Goal: Check status: Check status

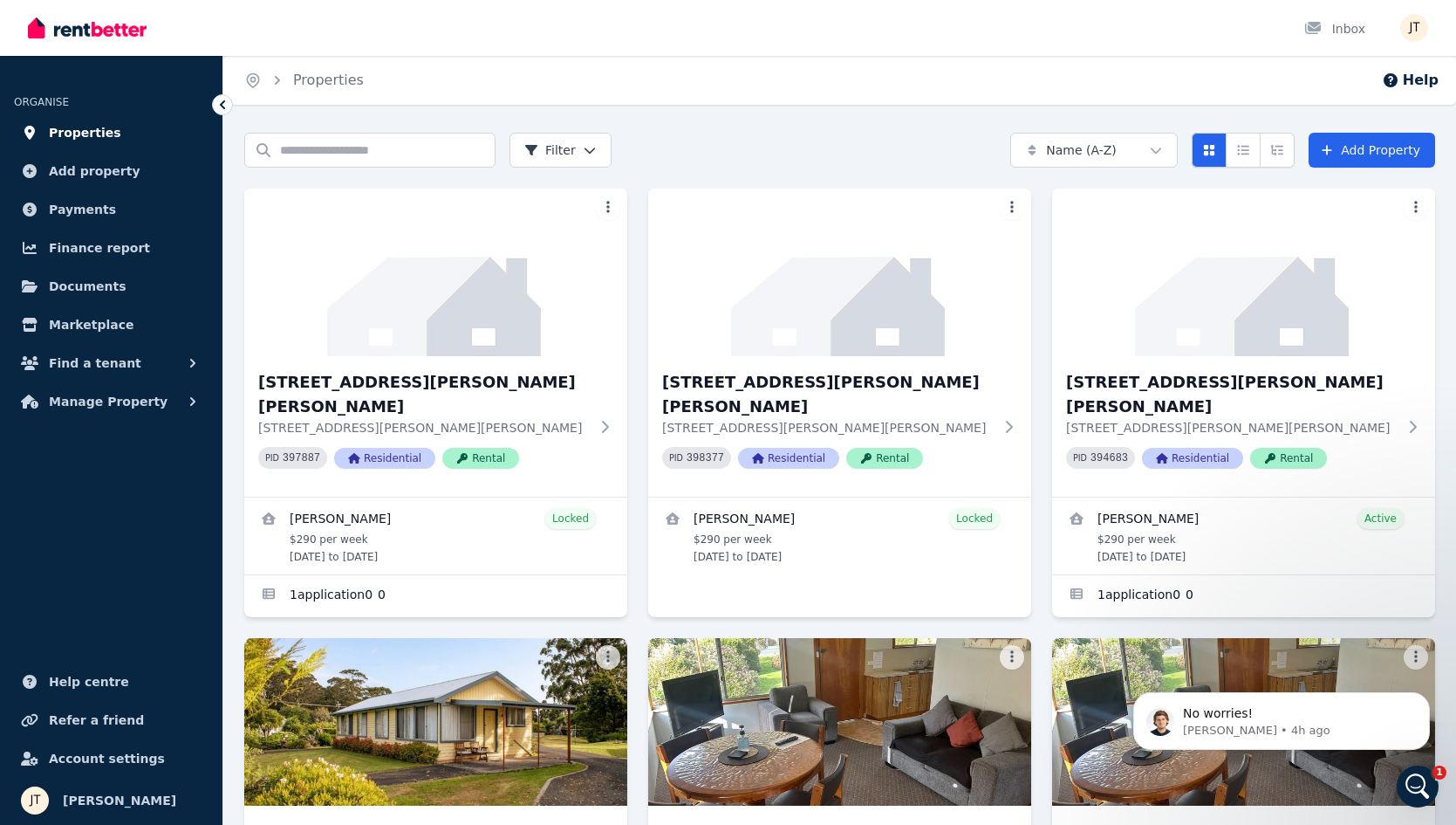
click at [100, 131] on span "Properties" at bounding box center [85, 132] width 72 height 21
click at [88, 136] on span "Properties" at bounding box center [85, 132] width 72 height 21
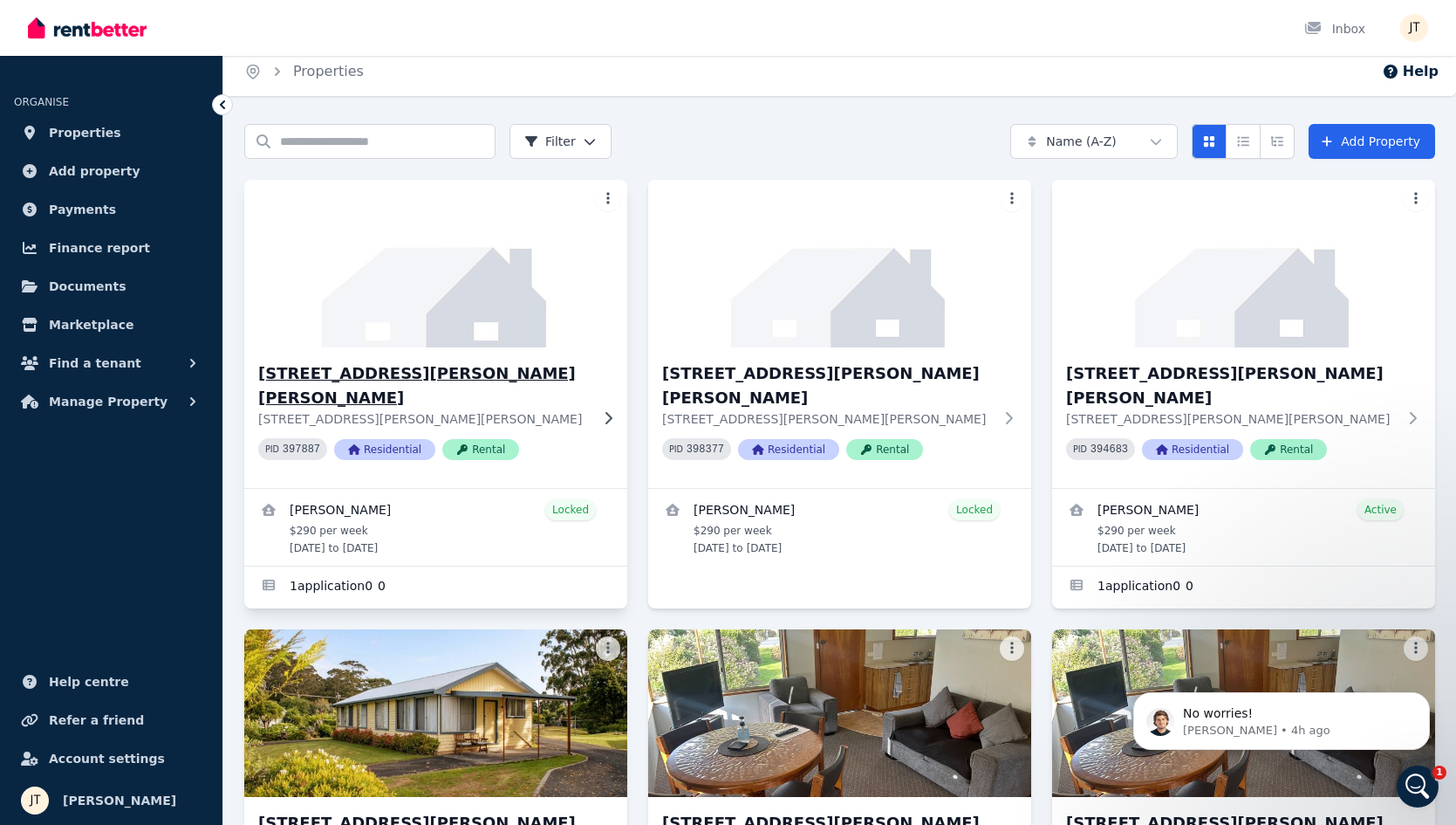
scroll to position [13, 0]
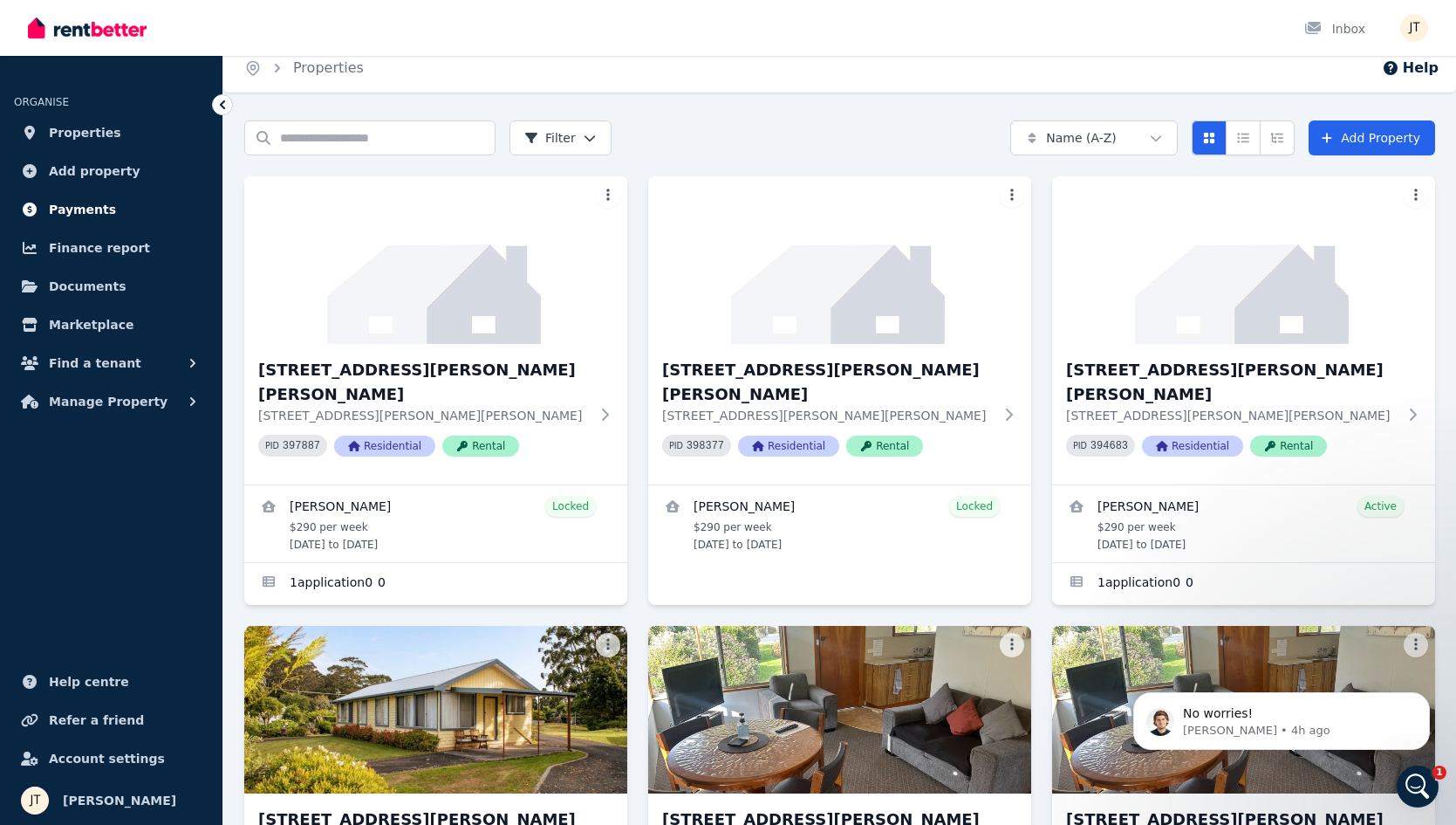
click at [69, 195] on link "Payments" at bounding box center [111, 209] width 195 height 35
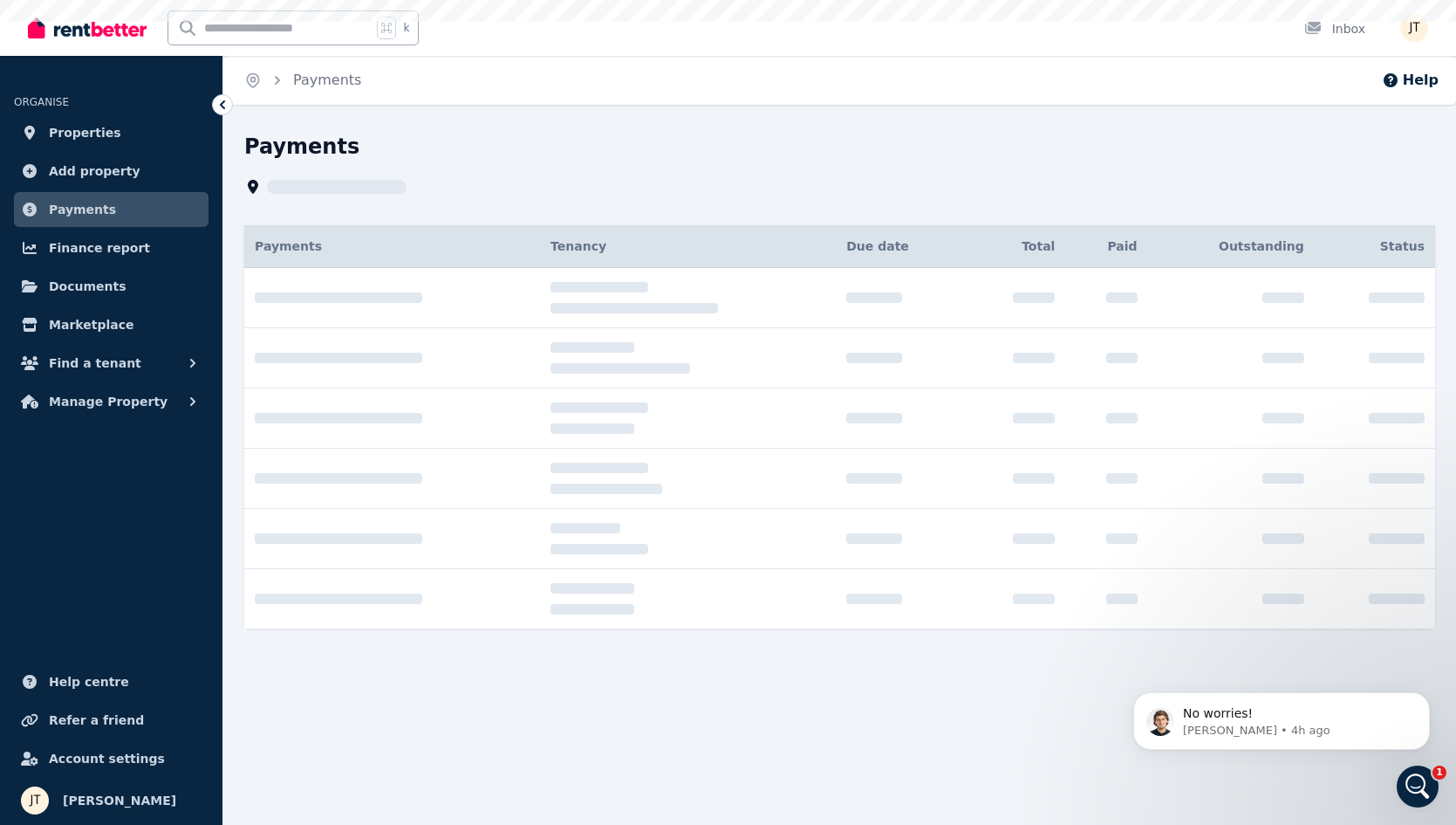
click at [75, 204] on span "Payments" at bounding box center [82, 209] width 67 height 21
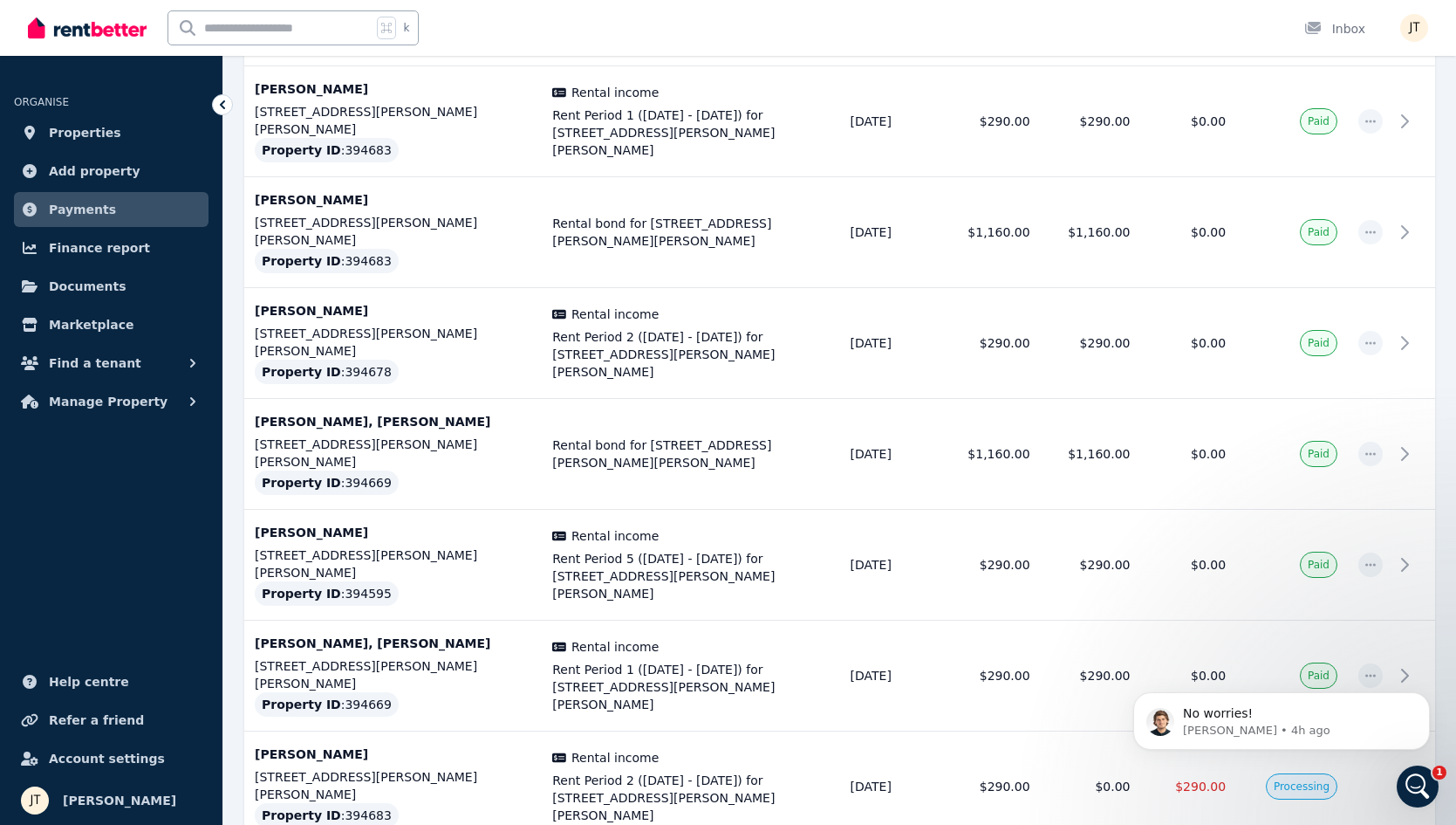
scroll to position [1180, 0]
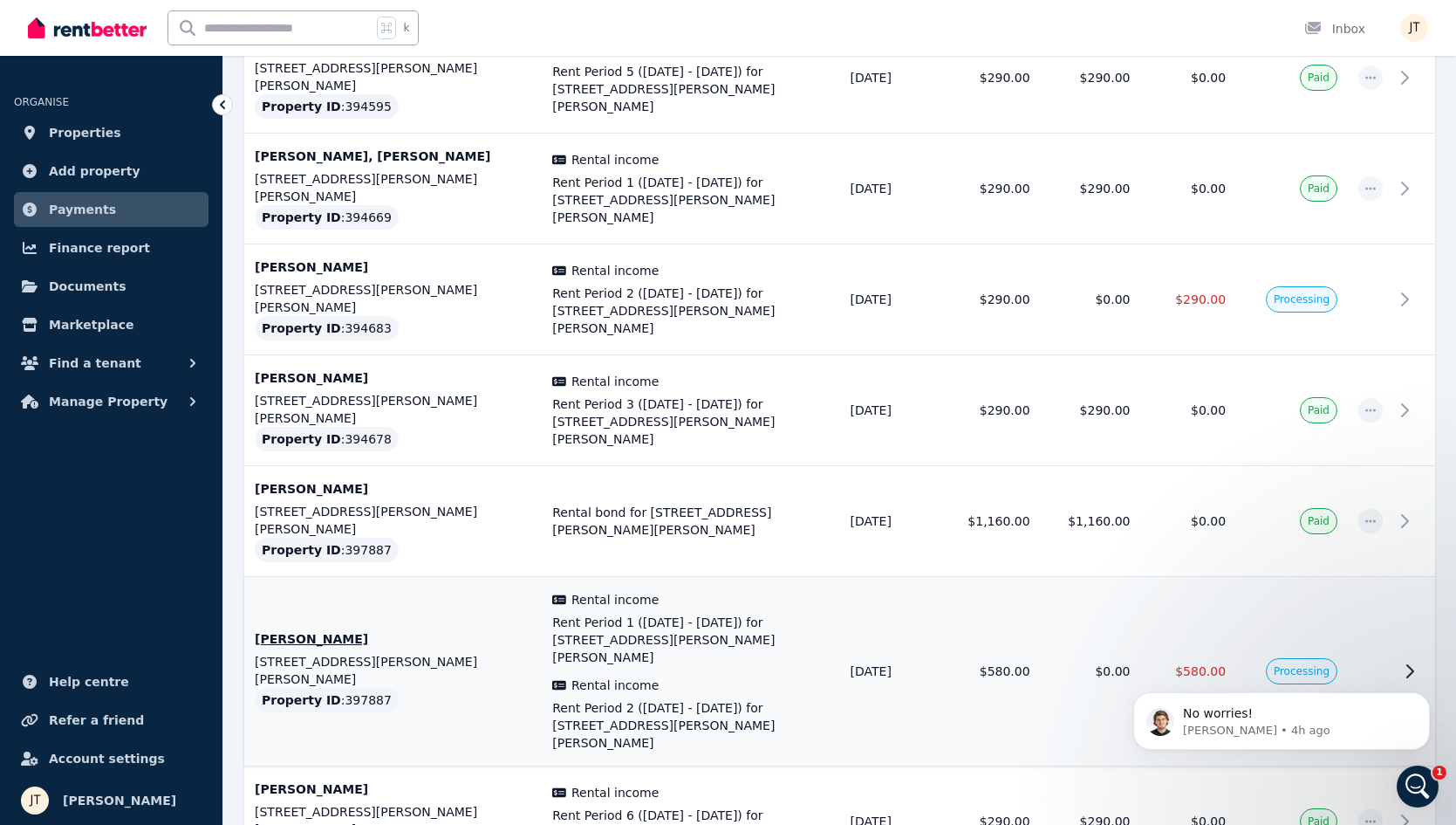
click at [1067, 577] on td "$0.00" at bounding box center [1091, 672] width 100 height 190
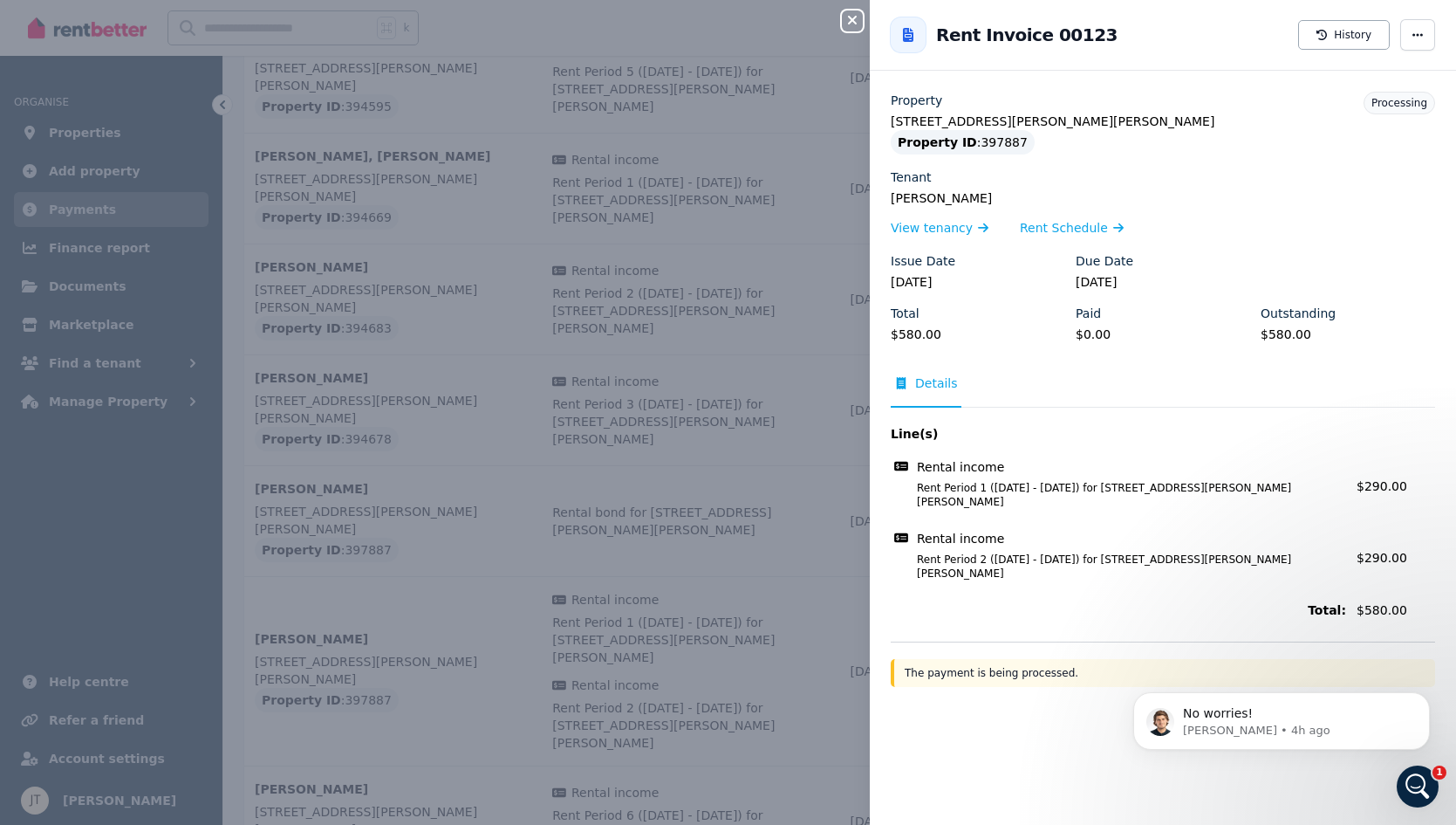
click at [777, 285] on div "Close panel Back to Rent Invoice 00123 History Property [STREET_ADDRESS][PERSON…" at bounding box center [728, 412] width 1456 height 825
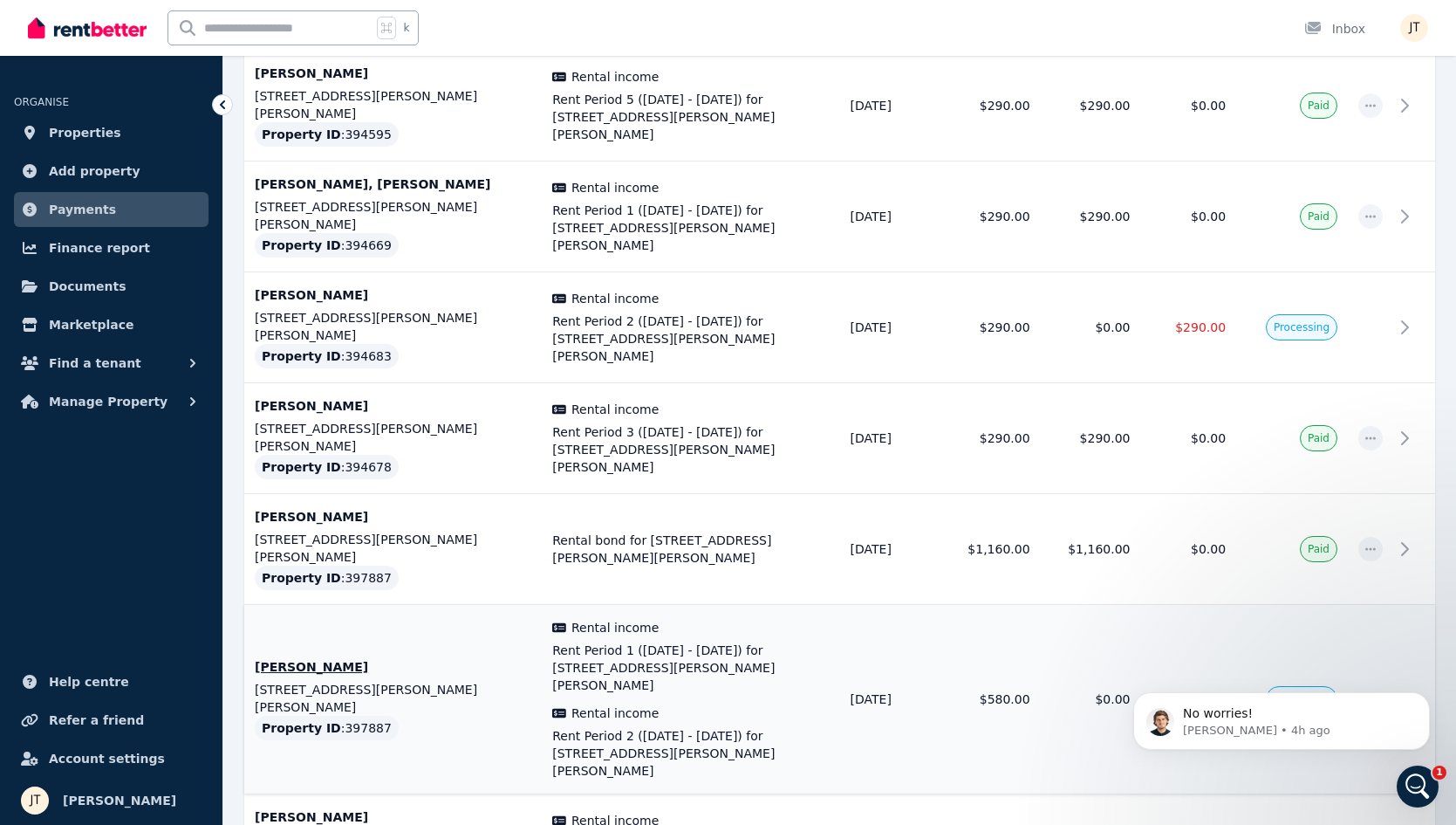
scroll to position [1140, 0]
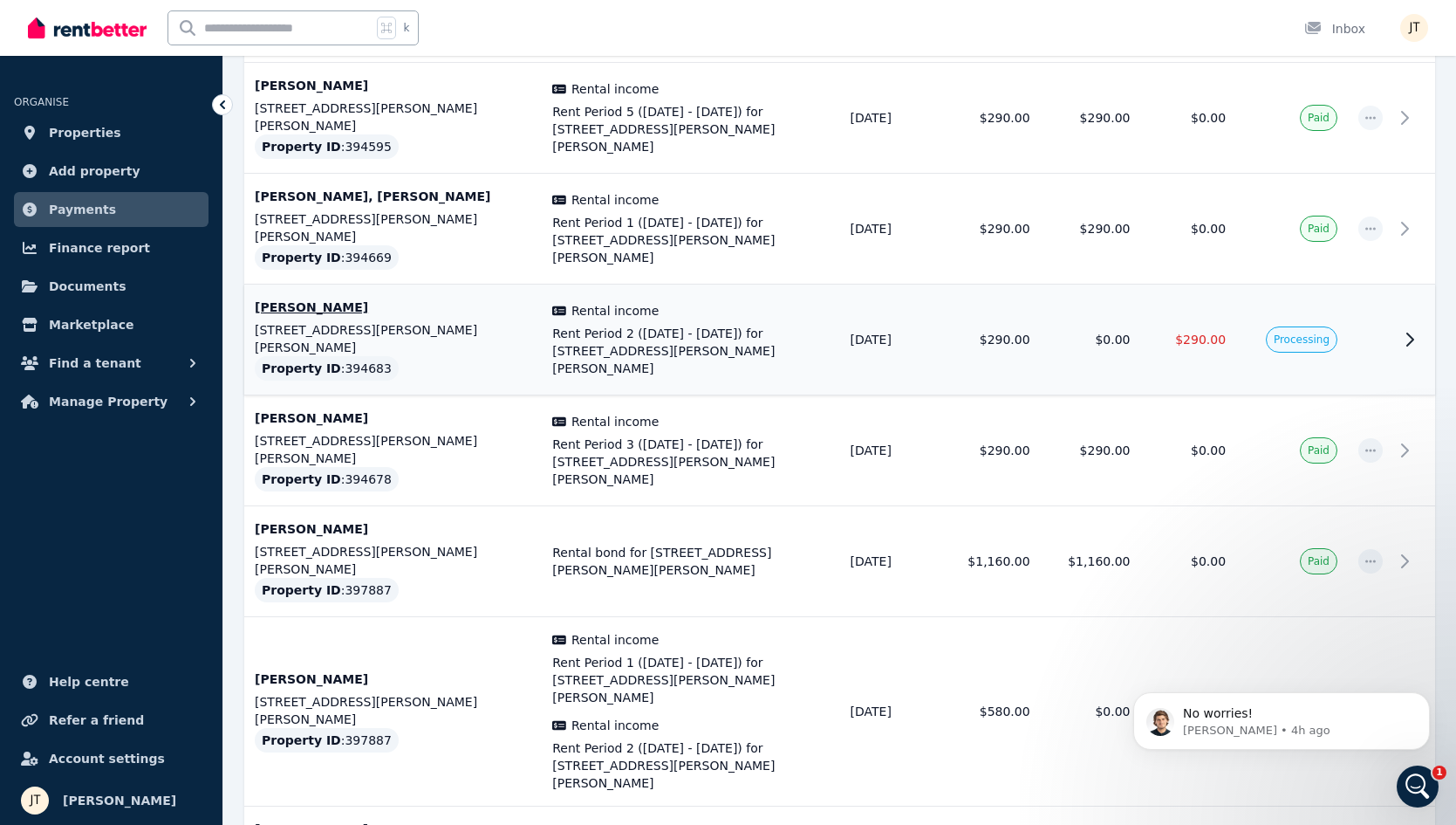
click at [1112, 284] on td "$0.00" at bounding box center [1091, 339] width 100 height 111
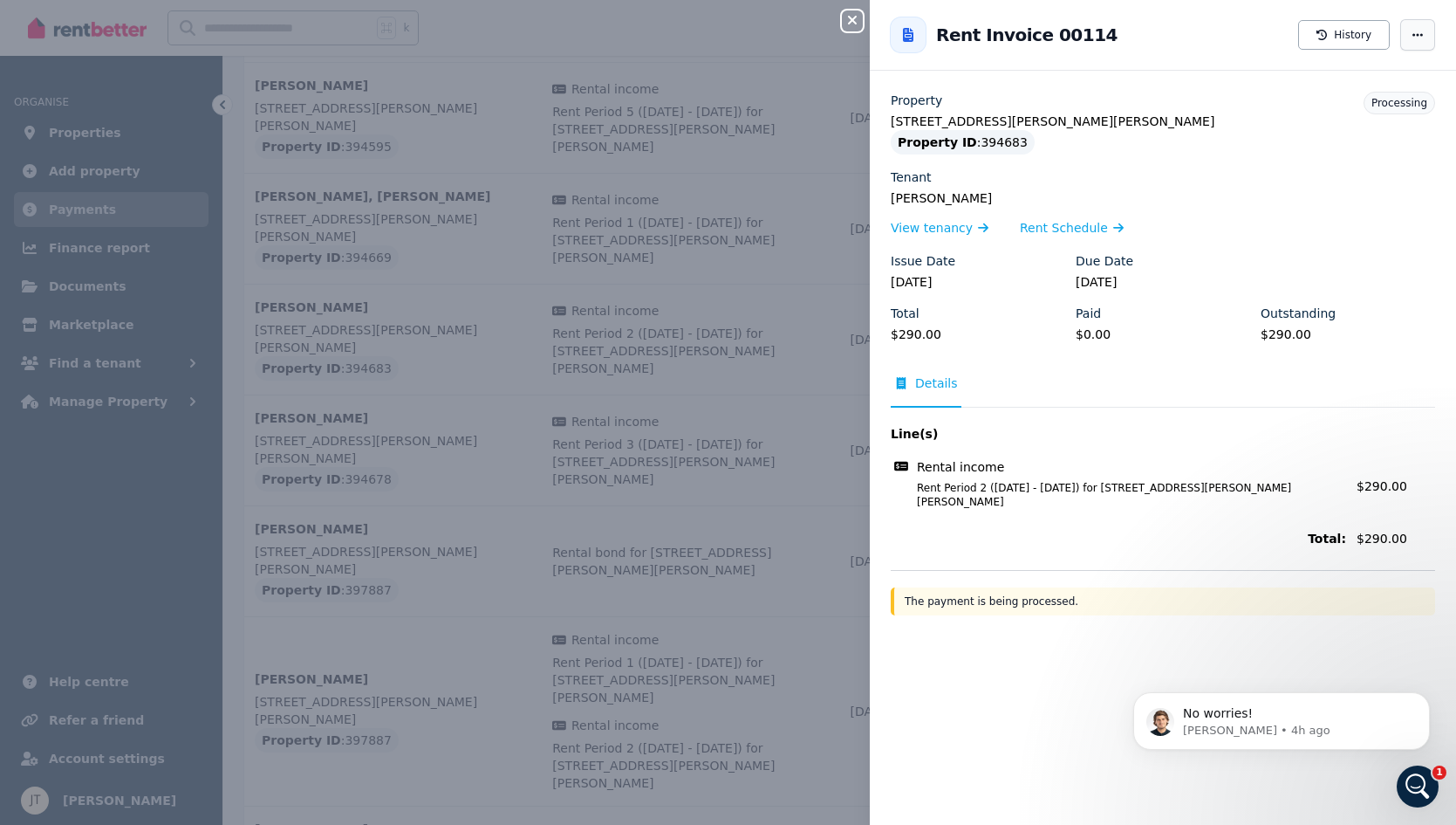
click at [1415, 29] on icon "button" at bounding box center [1417, 35] width 14 height 13
click at [845, 24] on icon "button" at bounding box center [852, 20] width 21 height 14
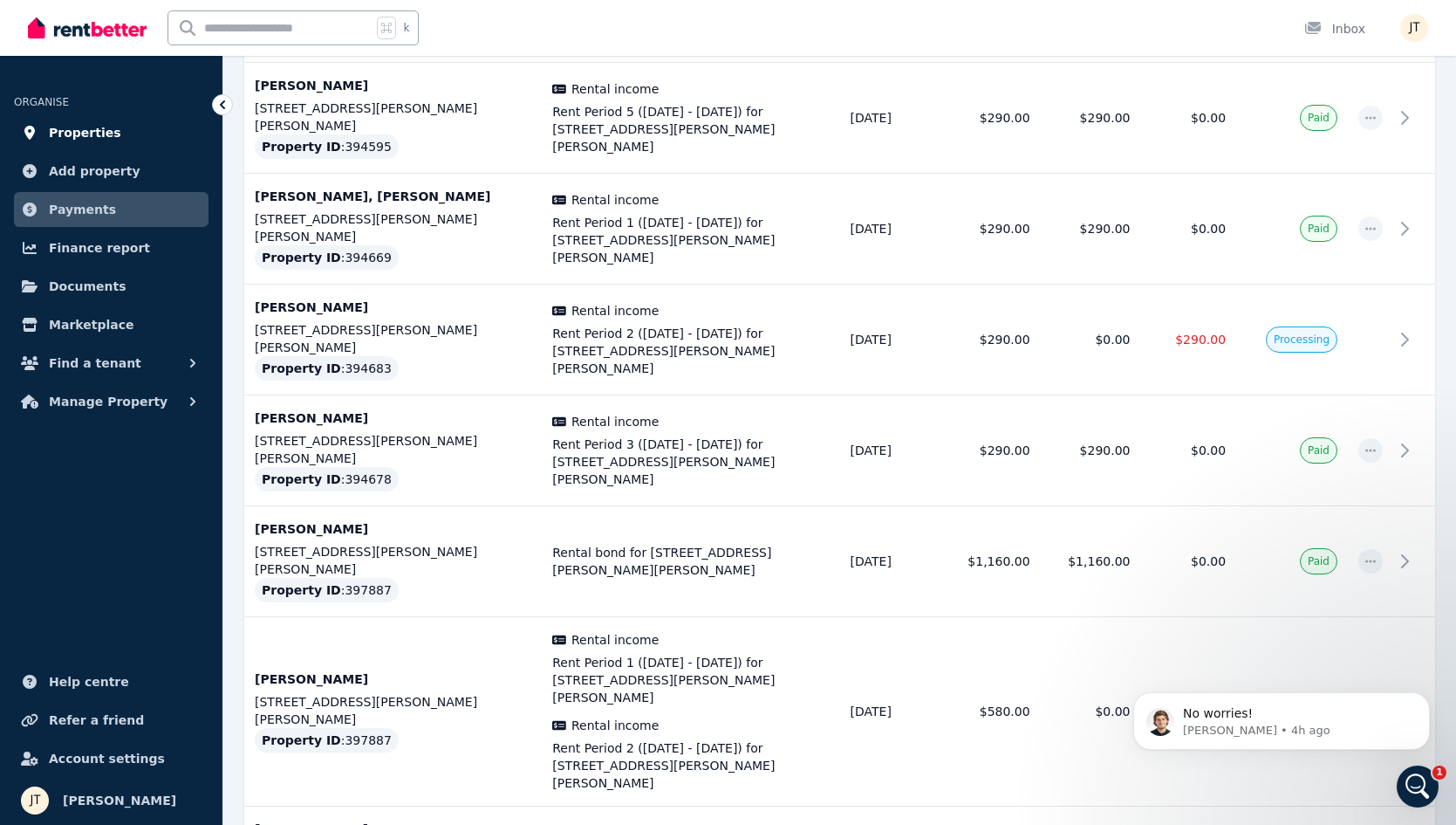
click at [79, 133] on span "Properties" at bounding box center [85, 132] width 72 height 21
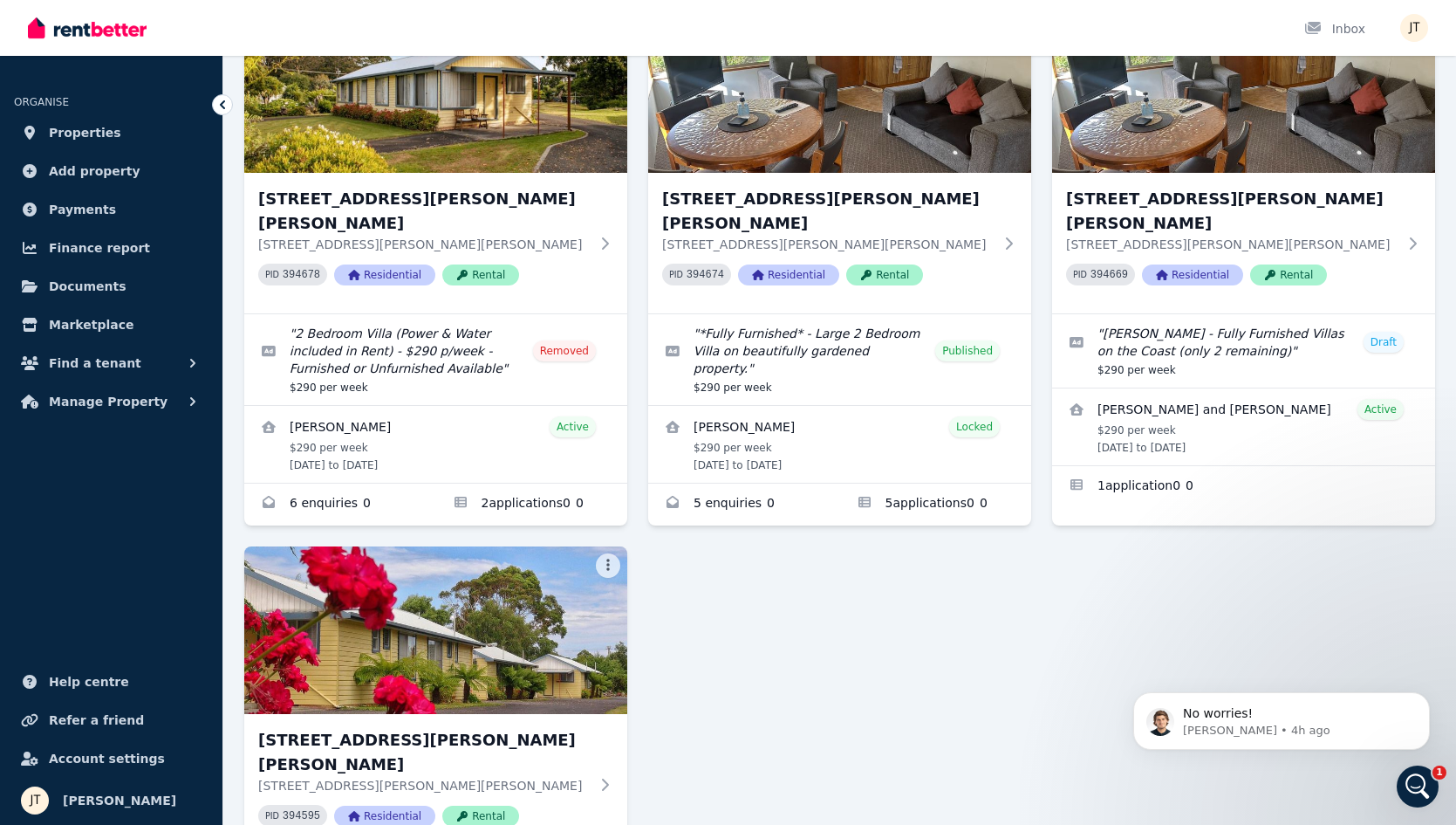
scroll to position [631, 0]
